Goal: Check status: Check status

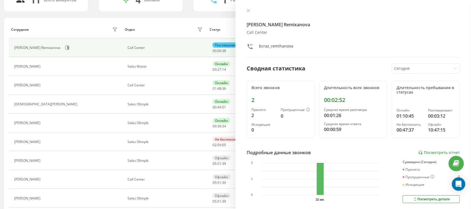
drag, startPoint x: 247, startPoint y: 11, endPoint x: 244, endPoint y: 13, distance: 3.1
click at [247, 12] on icon at bounding box center [248, 11] width 4 height 4
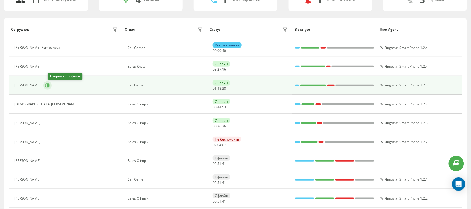
click at [49, 86] on icon at bounding box center [47, 85] width 1 height 3
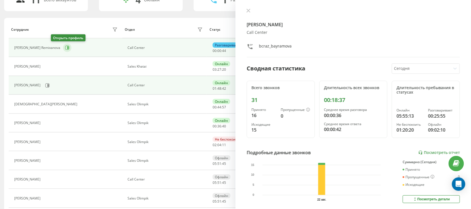
click at [65, 48] on icon at bounding box center [67, 47] width 4 height 4
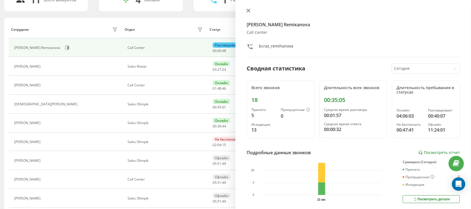
click at [250, 11] on button at bounding box center [248, 10] width 7 height 5
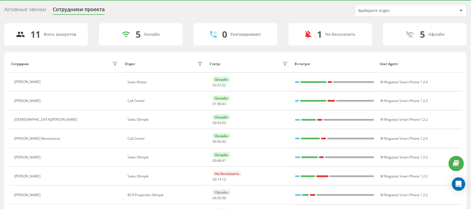
scroll to position [50, 0]
